Goal: Task Accomplishment & Management: Manage account settings

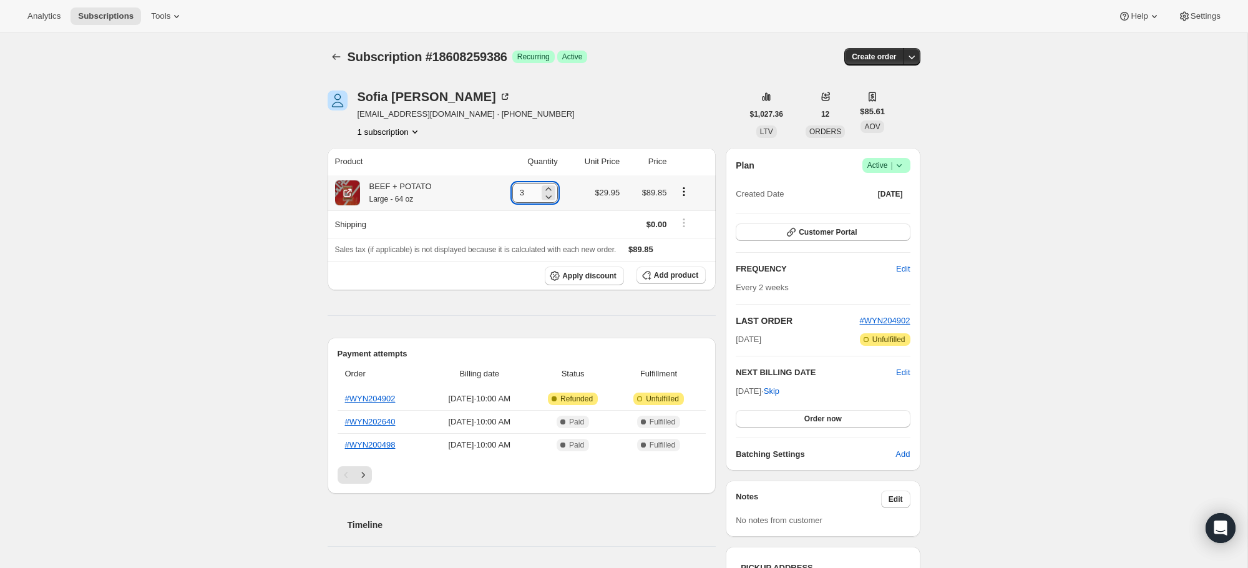
click at [525, 194] on input "3" at bounding box center [525, 193] width 27 height 20
type input "0"
click at [670, 274] on span "Add product" at bounding box center [676, 275] width 44 height 10
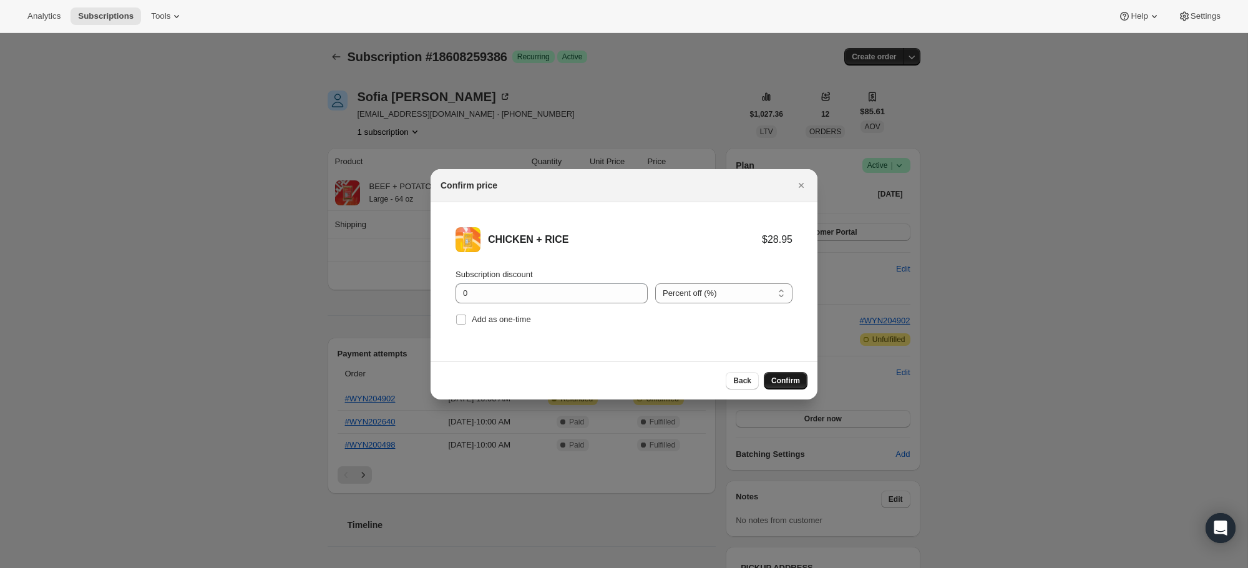
click at [773, 379] on span "Confirm" at bounding box center [786, 381] width 29 height 10
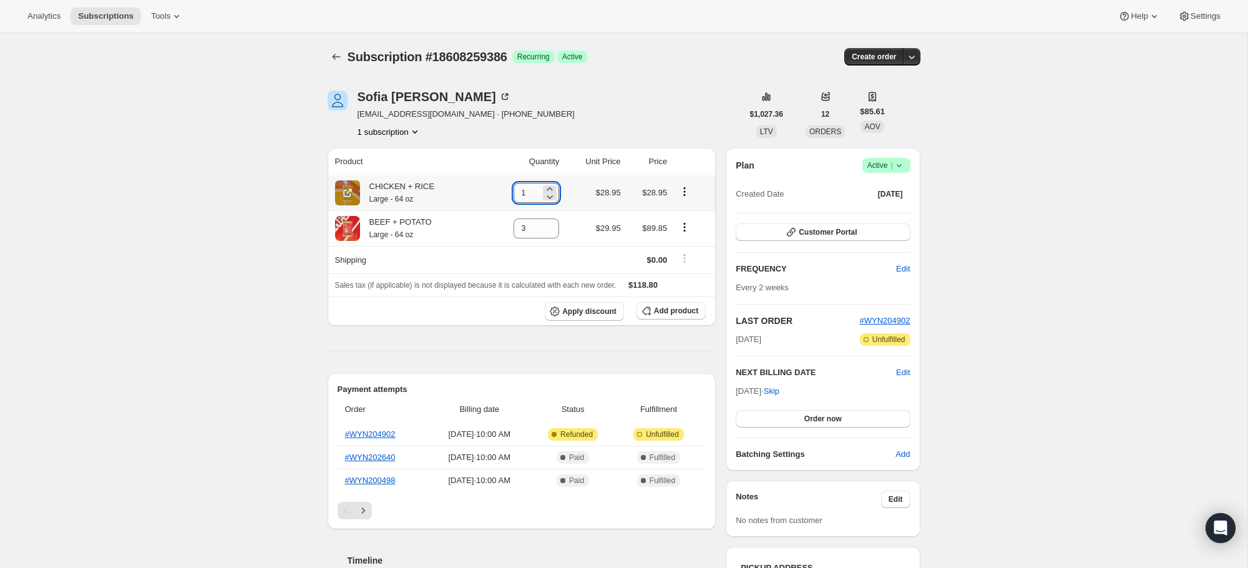
click at [526, 202] on input "1" at bounding box center [527, 193] width 27 height 20
type input "3"
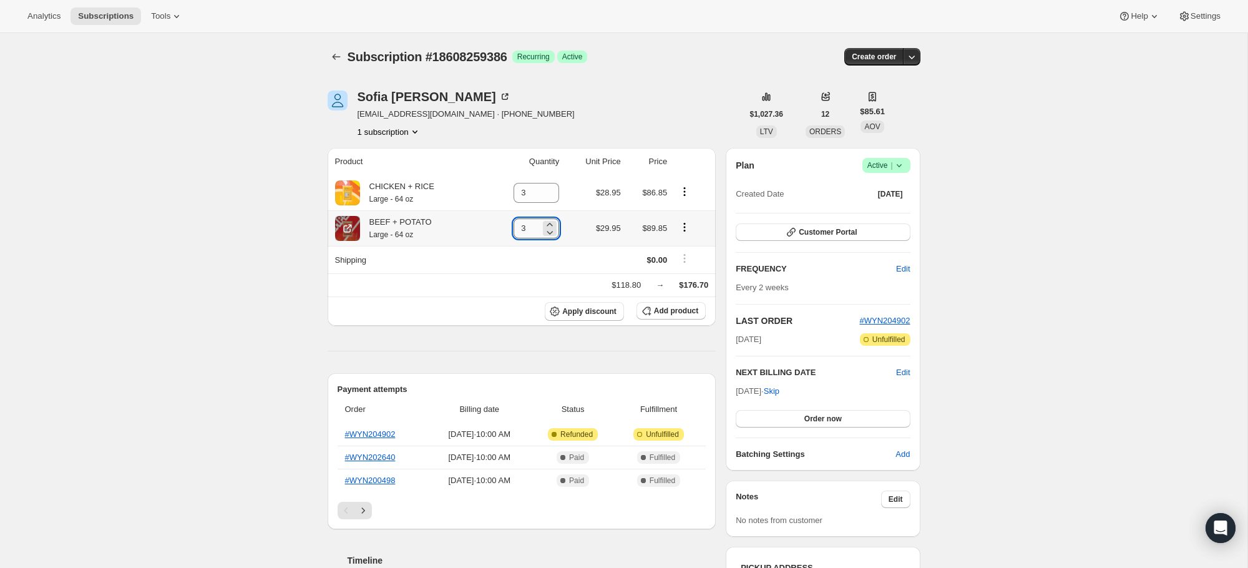
click at [535, 227] on input "3" at bounding box center [527, 228] width 27 height 20
type input "0"
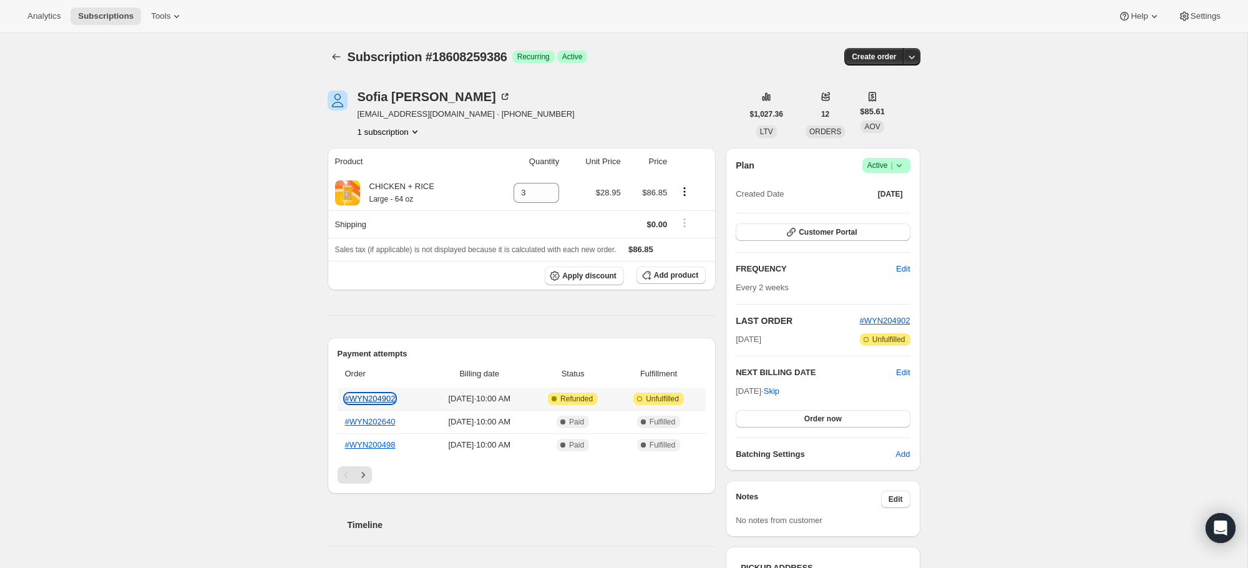
click at [358, 401] on link "#WYN204902" at bounding box center [370, 398] width 51 height 9
click at [335, 56] on icon "Subscriptions" at bounding box center [336, 57] width 12 height 12
